Goal: Information Seeking & Learning: Learn about a topic

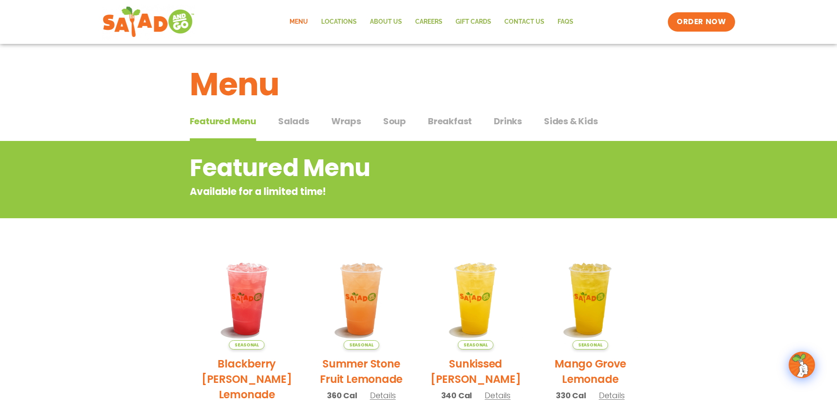
click at [297, 119] on span "Salads" at bounding box center [293, 121] width 31 height 13
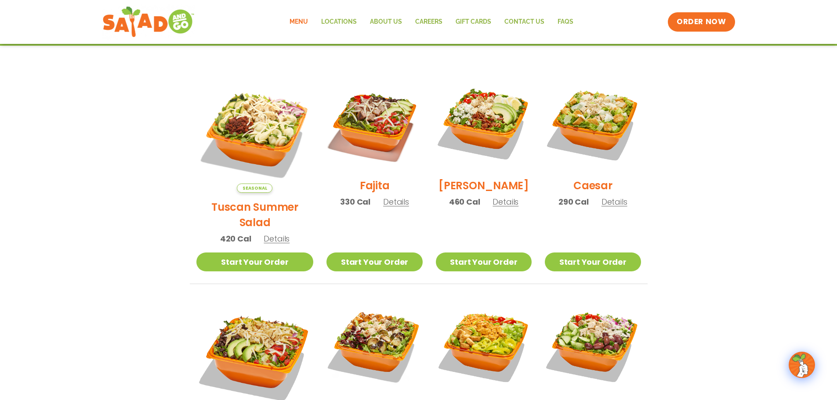
scroll to position [220, 0]
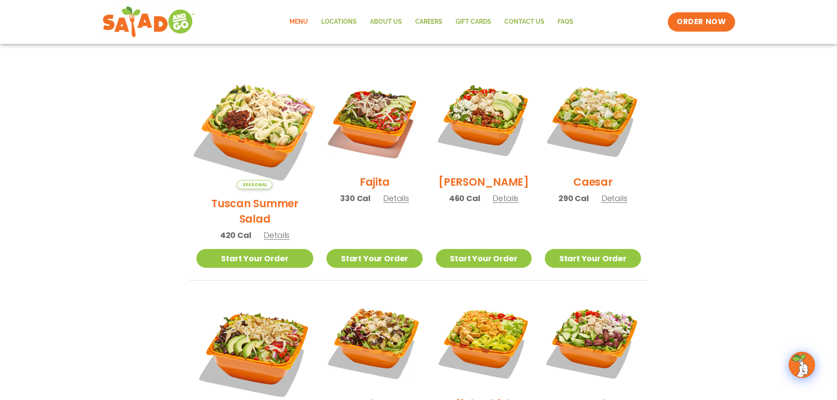
click at [249, 132] on img at bounding box center [254, 130] width 137 height 137
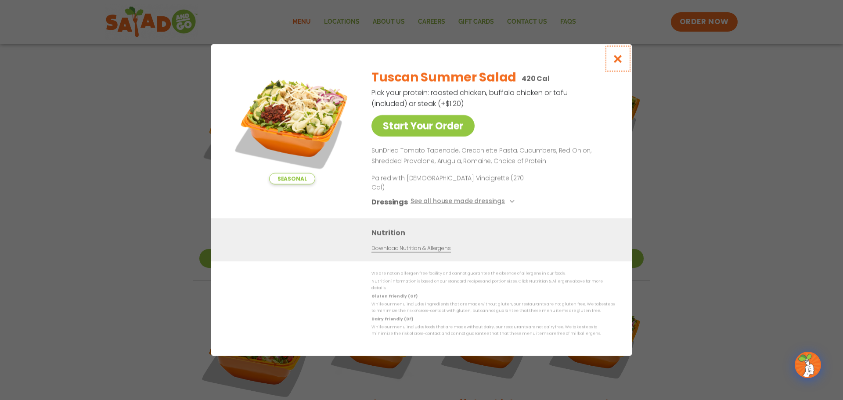
click at [621, 63] on icon "Close modal" at bounding box center [618, 58] width 11 height 9
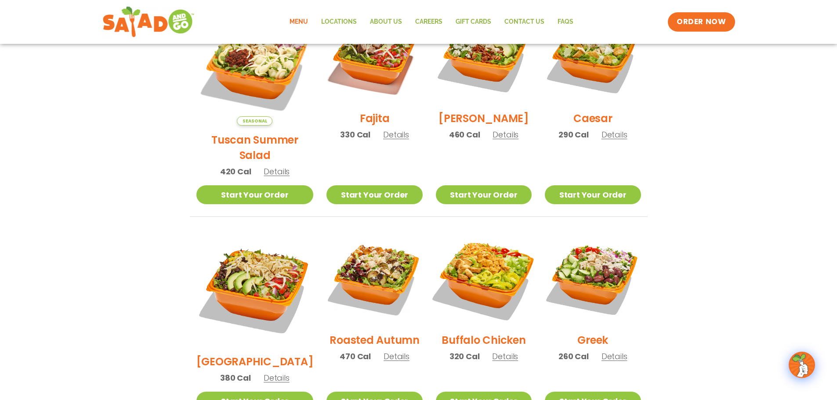
scroll to position [307, 0]
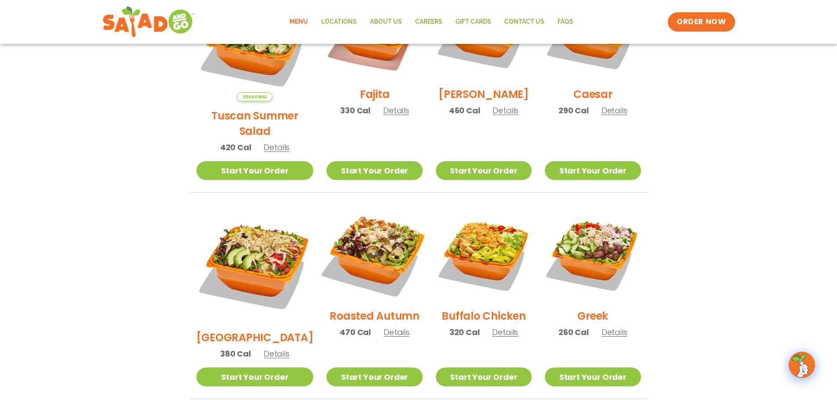
click at [354, 231] on img at bounding box center [374, 254] width 112 height 112
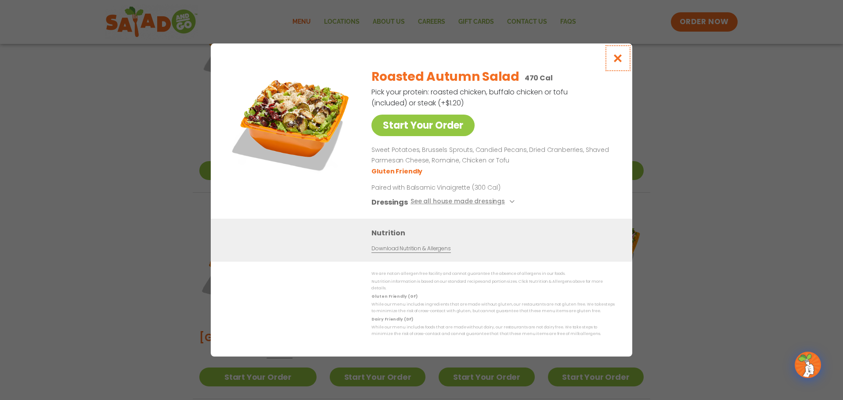
click at [619, 63] on icon "Close modal" at bounding box center [618, 58] width 11 height 9
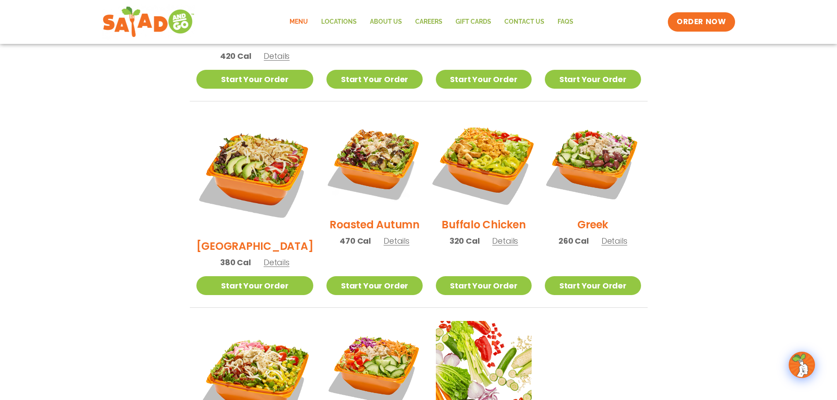
scroll to position [395, 0]
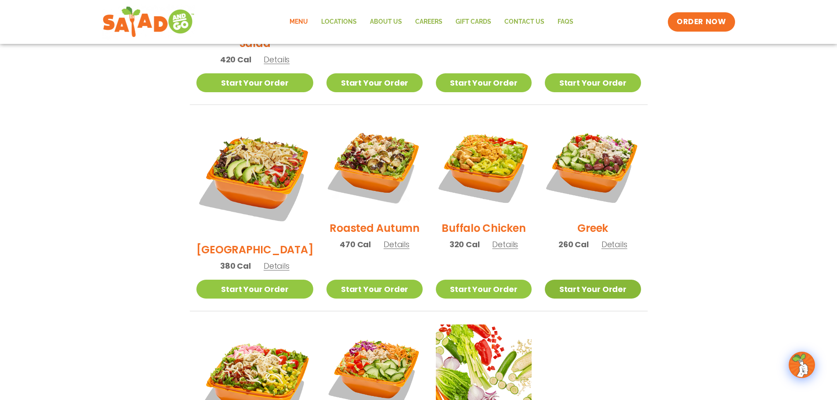
click at [617, 280] on link "Start Your Order" at bounding box center [593, 289] width 96 height 19
click at [611, 239] on span "Details" at bounding box center [614, 244] width 26 height 11
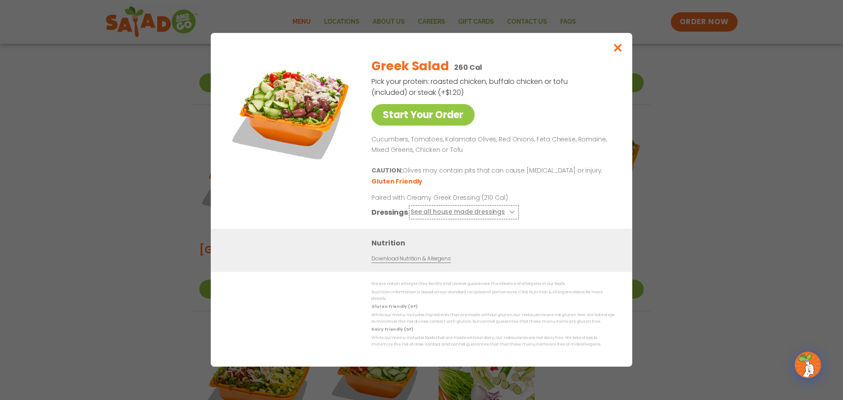
click at [509, 214] on icon at bounding box center [511, 212] width 4 height 4
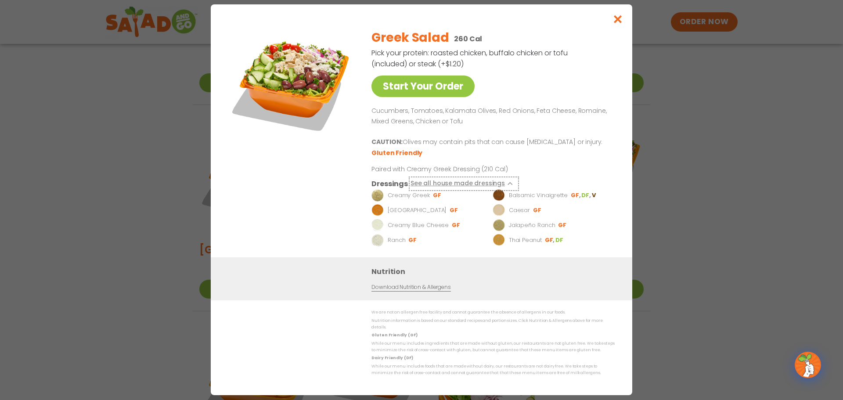
click at [509, 185] on icon at bounding box center [511, 184] width 4 height 4
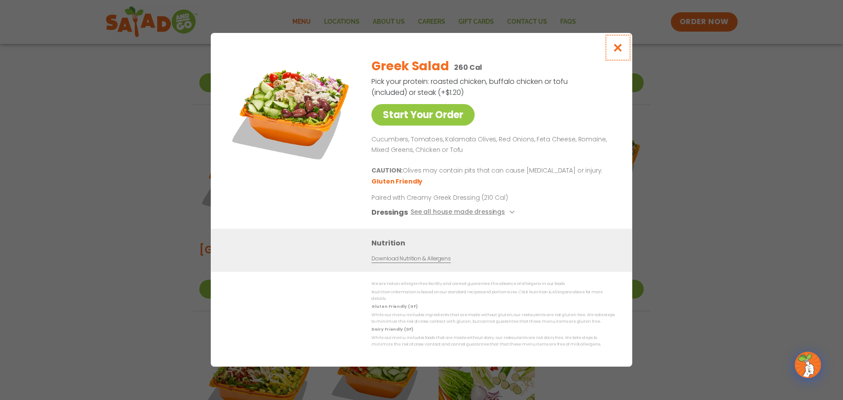
click at [619, 52] on icon "Close modal" at bounding box center [618, 47] width 11 height 9
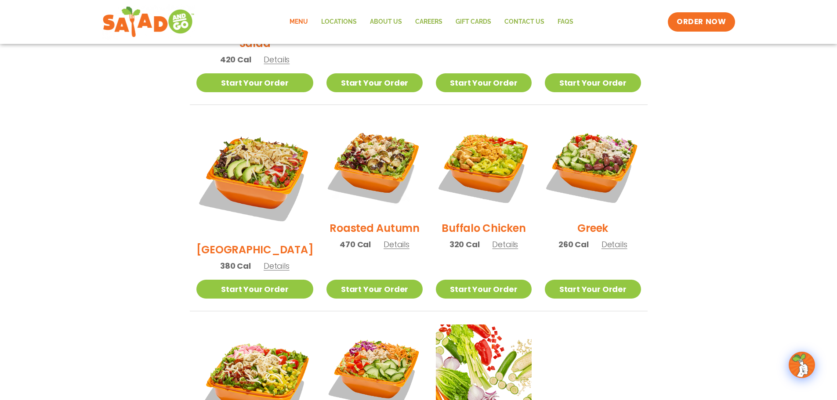
click at [383, 239] on span "Details" at bounding box center [396, 244] width 26 height 11
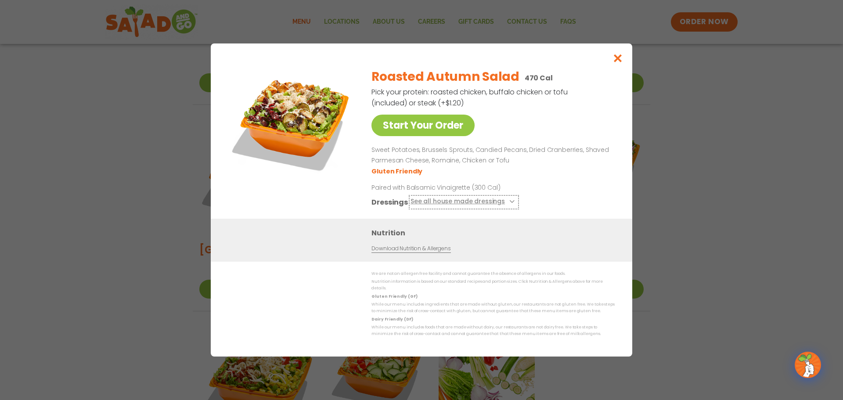
click at [509, 203] on icon at bounding box center [511, 202] width 4 height 4
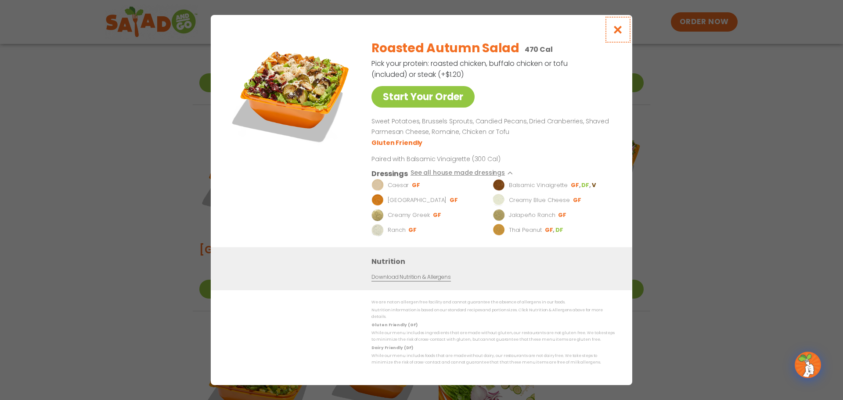
click at [621, 33] on icon "Close modal" at bounding box center [618, 29] width 11 height 9
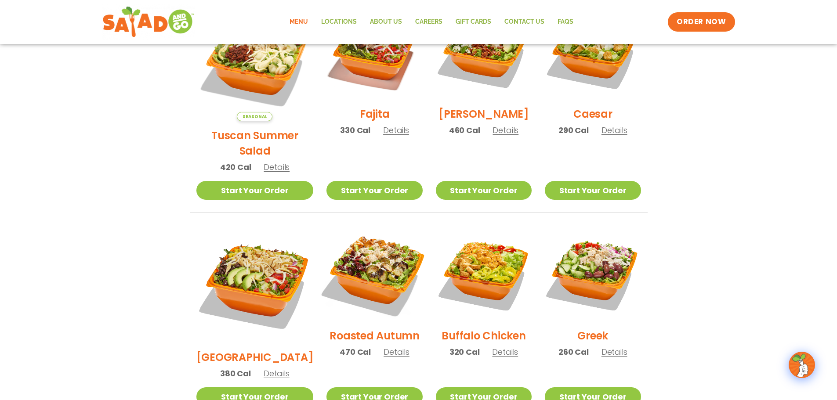
scroll to position [351, 0]
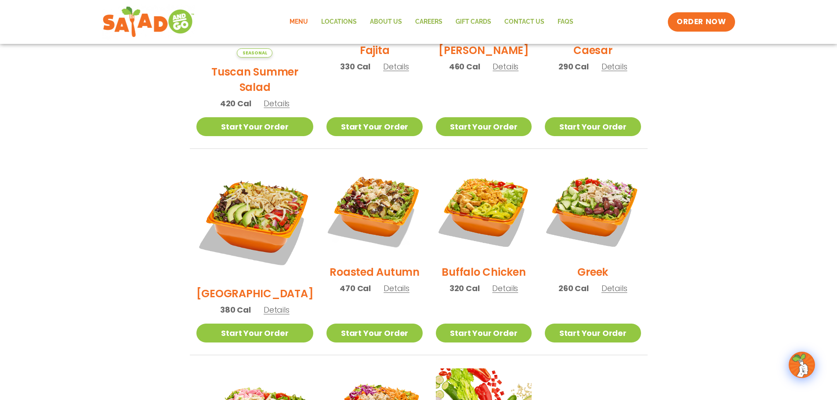
click at [265, 304] on span "Details" at bounding box center [276, 309] width 26 height 11
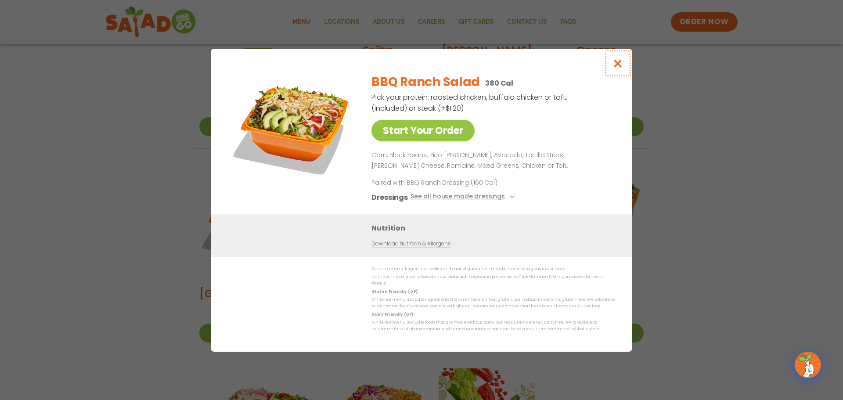
click at [621, 65] on icon "Close modal" at bounding box center [618, 63] width 11 height 9
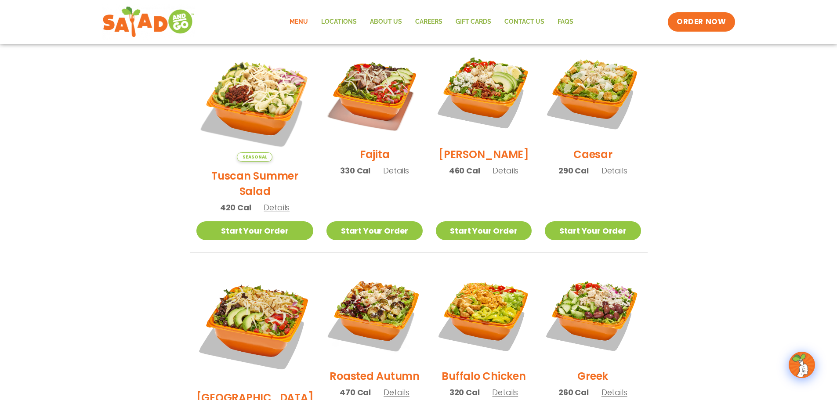
scroll to position [220, 0]
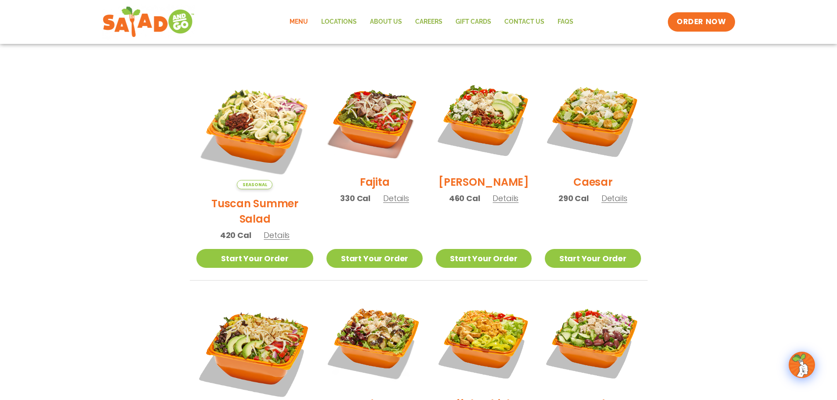
click at [504, 204] on span "Details" at bounding box center [505, 198] width 26 height 11
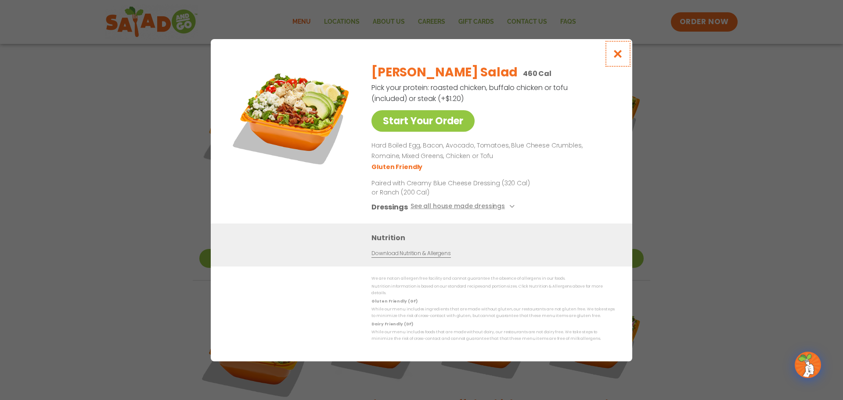
click at [617, 54] on icon "Close modal" at bounding box center [618, 53] width 11 height 9
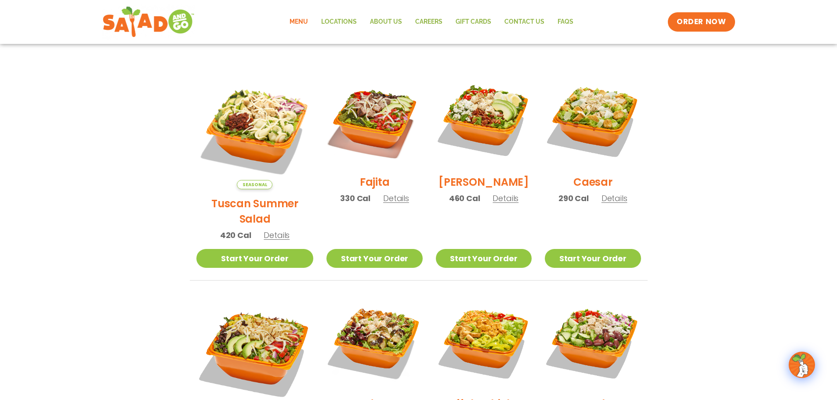
click at [267, 230] on span "Details" at bounding box center [276, 235] width 26 height 11
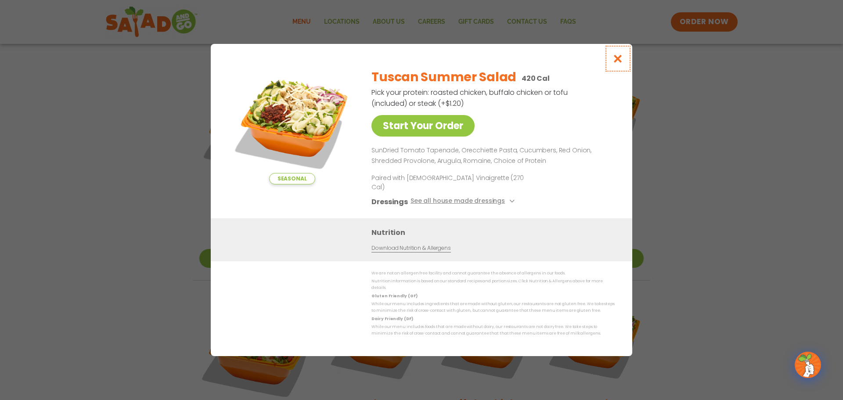
click at [618, 63] on icon "Close modal" at bounding box center [618, 58] width 11 height 9
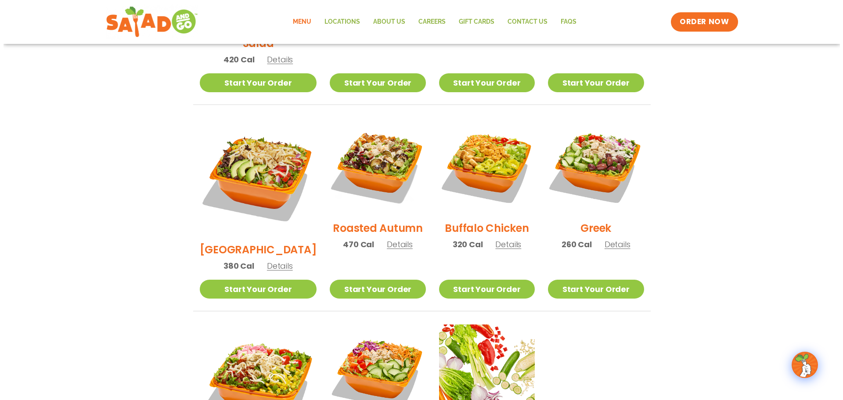
scroll to position [571, 0]
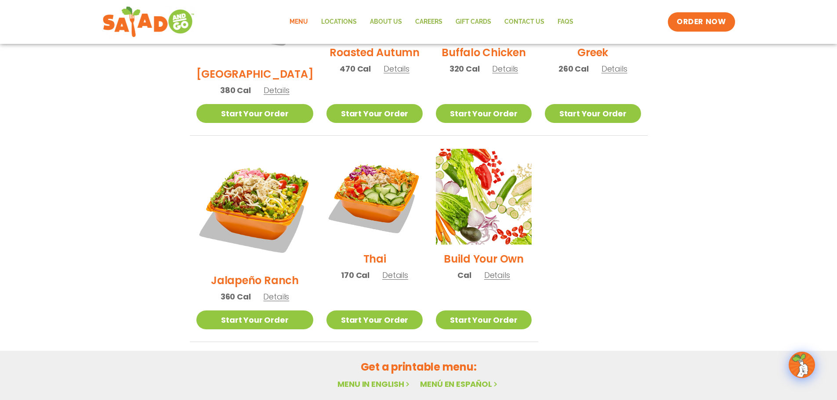
click at [384, 270] on span "Details" at bounding box center [395, 275] width 26 height 11
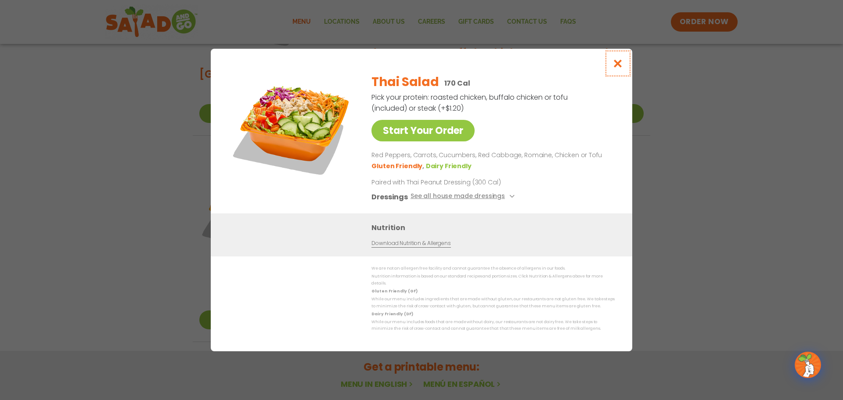
click at [621, 66] on icon "Close modal" at bounding box center [618, 63] width 11 height 9
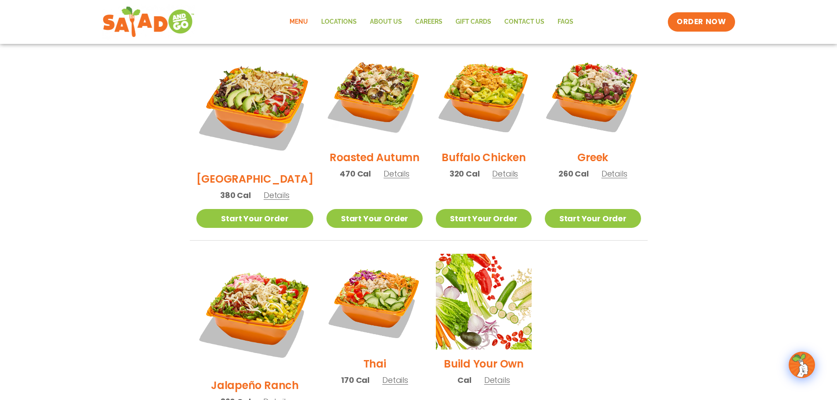
scroll to position [465, 0]
